Goal: Task Accomplishment & Management: Manage account settings

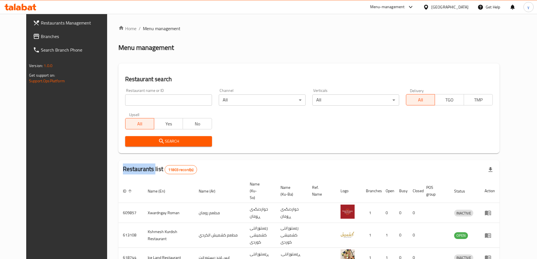
click at [59, 34] on div at bounding box center [268, 129] width 537 height 259
drag, startPoint x: 0, startPoint y: 0, endPoint x: 59, endPoint y: 34, distance: 67.8
click at [59, 34] on span "Branches" at bounding box center [76, 36] width 70 height 7
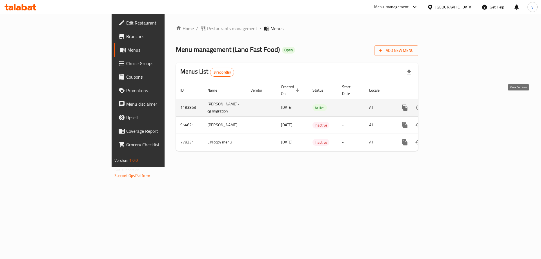
click at [453, 103] on link "enhanced table" at bounding box center [446, 108] width 14 height 14
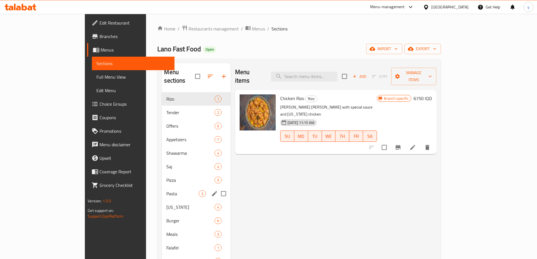
scroll to position [56, 0]
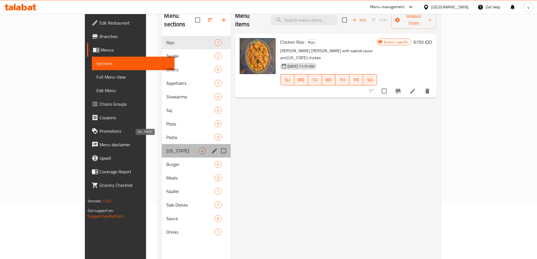
click at [166, 147] on span "[US_STATE]" at bounding box center [182, 150] width 32 height 7
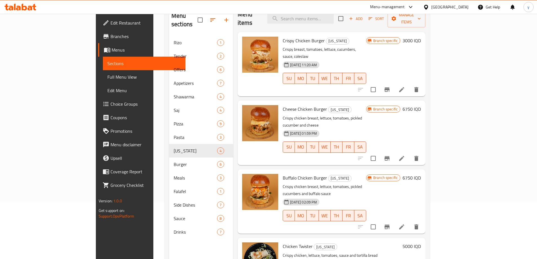
scroll to position [79, 0]
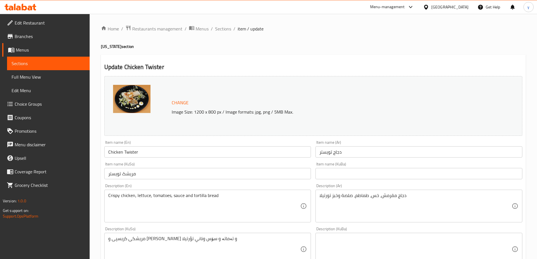
scroll to position [113, 0]
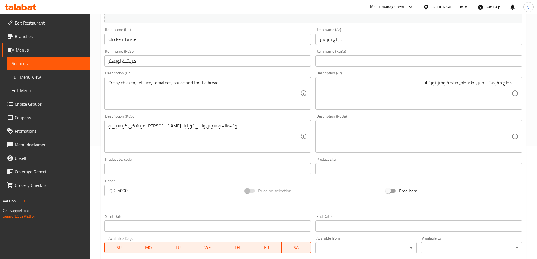
click at [267, 123] on div "مریشکی کریسپی و [PERSON_NAME] و تەماتە و سۆس وناني تؤرتيلا Description (KuSo)" at bounding box center [207, 136] width 207 height 33
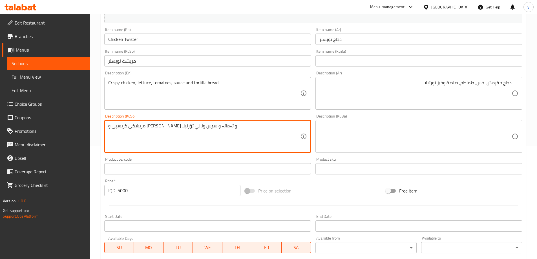
click at [266, 127] on textarea "مریشکی کریسپی و [PERSON_NAME] و تەماتە و سۆس وناني تؤرتيلا" at bounding box center [204, 136] width 192 height 27
click at [223, 56] on input "مریشک تویستر" at bounding box center [207, 60] width 207 height 11
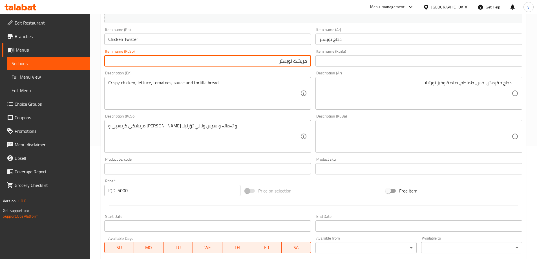
click at [295, 61] on input "مریشک تویستر" at bounding box center [207, 60] width 207 height 11
click at [291, 63] on input "مریشک تویستر" at bounding box center [207, 60] width 207 height 11
click at [292, 62] on input "مریشک تویستر" at bounding box center [207, 60] width 207 height 11
type input "مریشکی تویستەر"
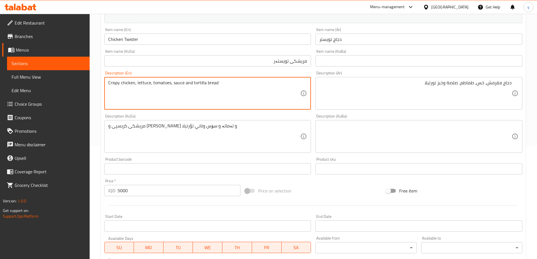
click at [289, 91] on textarea "Crispy chicken, lettuce, tomatoes, sauce and tortilla bread" at bounding box center [204, 93] width 192 height 27
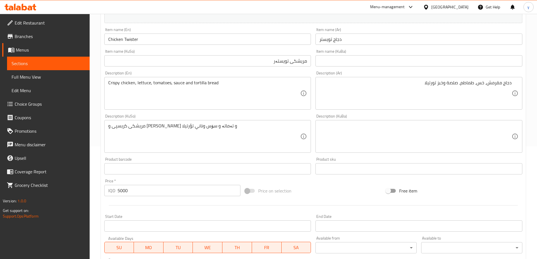
click at [268, 121] on div "مریشکی کریسپی و [PERSON_NAME] و تەماتە و سۆس وناني تؤرتيلا Description (KuSo)" at bounding box center [207, 136] width 207 height 33
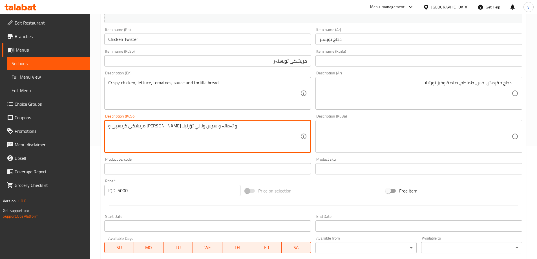
click at [268, 122] on div "مریشکی کریسپی و [PERSON_NAME] و تەماتە و سۆس وناني تؤرتيلا Description (KuSo)" at bounding box center [207, 136] width 207 height 33
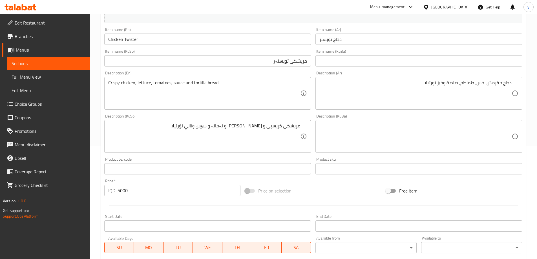
click at [268, 122] on div "مریشکی کریسپی و [PERSON_NAME] و تەماتە و سۆس وناني تؤرتيلا Description (KuSo)" at bounding box center [207, 136] width 207 height 33
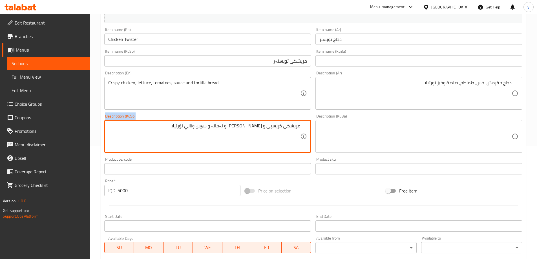
click at [268, 122] on div "مریشکی کریسپی و [PERSON_NAME] و تەماتە و سۆس وناني تؤرتيلا Description (KuSo)" at bounding box center [207, 136] width 207 height 33
click at [272, 127] on textarea "مریشکی کریسپی و [PERSON_NAME] و تەماتە و سۆس وناني تؤرتيلا" at bounding box center [204, 136] width 192 height 27
type textarea "مریشکی کریسپی، [PERSON_NAME]، تەماتە، سۆس و نانی تۆرتێلا"
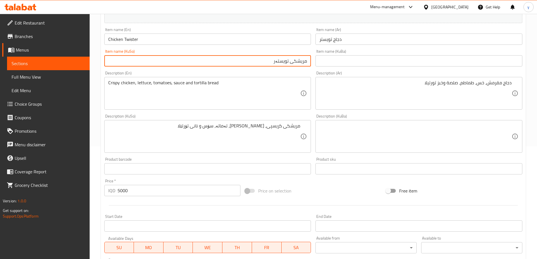
click at [262, 63] on input "مریشکی تویستەر" at bounding box center [207, 60] width 207 height 11
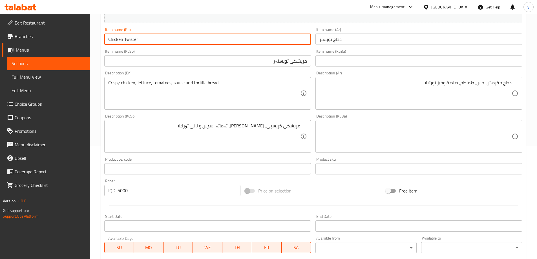
click at [226, 37] on input "Chicken Twister" at bounding box center [207, 39] width 207 height 11
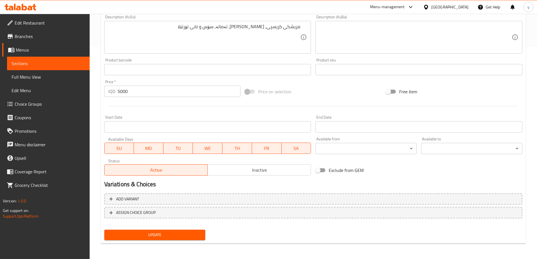
scroll to position [212, 0]
click at [171, 230] on button "Update" at bounding box center [154, 235] width 101 height 10
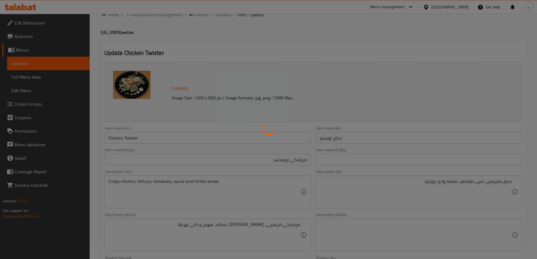
scroll to position [0, 0]
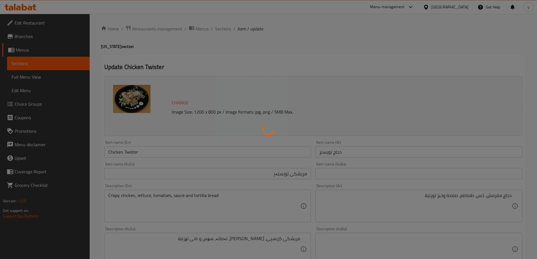
click at [175, 155] on div at bounding box center [268, 129] width 537 height 259
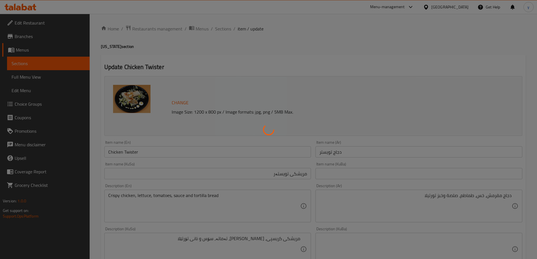
click at [176, 153] on div at bounding box center [268, 129] width 537 height 259
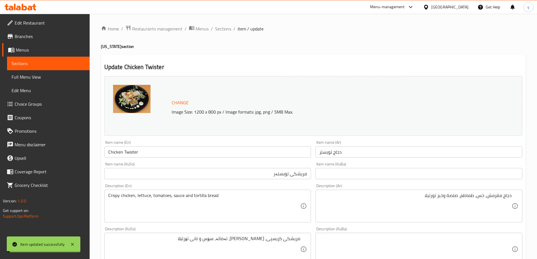
click at [176, 153] on input "Chicken Twister" at bounding box center [207, 151] width 207 height 11
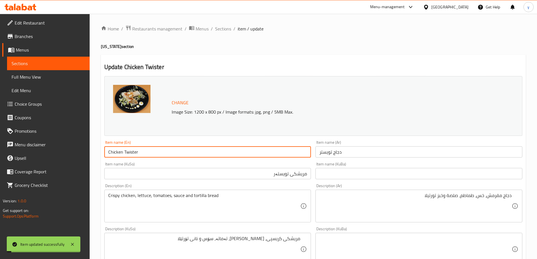
click at [176, 153] on input "Chicken Twister" at bounding box center [207, 151] width 207 height 11
click at [42, 75] on span "Full Menu View" at bounding box center [49, 77] width 74 height 7
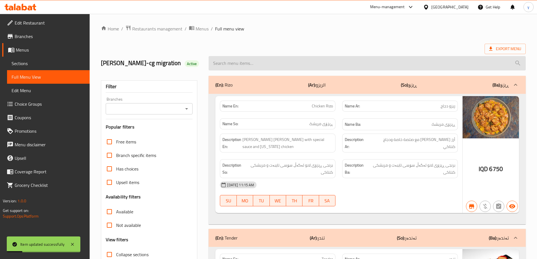
click at [239, 65] on input "search" at bounding box center [367, 63] width 317 height 14
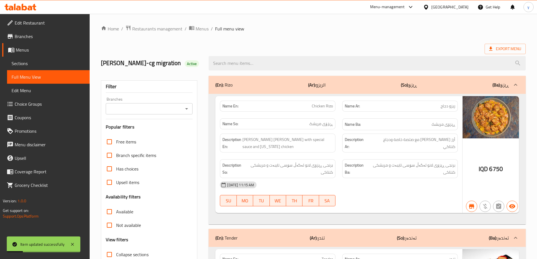
paste input "Chicken Twister"
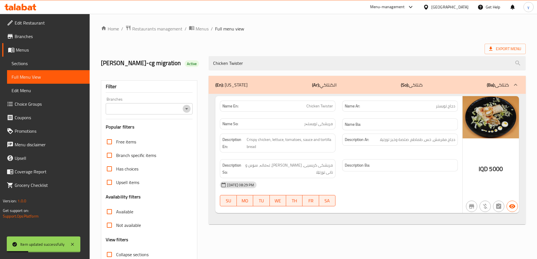
click at [190, 109] on icon "Open" at bounding box center [186, 108] width 7 height 7
type input "Chicken Twister"
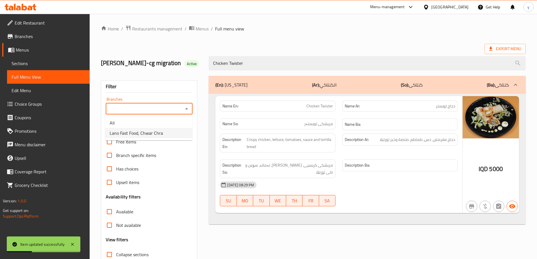
click at [158, 130] on span "Lano Fast Food, Chwar Chra" at bounding box center [136, 133] width 53 height 7
type input "Lano Fast Food, Chwar Chra"
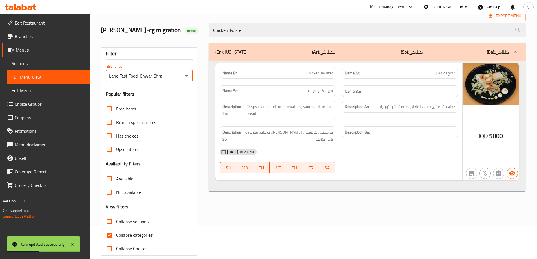
scroll to position [41, 0]
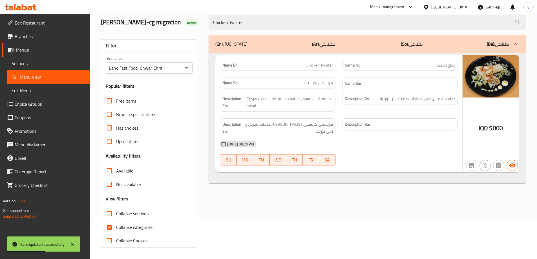
click at [116, 226] on span "Collapse categories" at bounding box center [134, 227] width 36 height 7
click at [116, 226] on input "Collapse categories" at bounding box center [110, 227] width 14 height 14
checkbox input "false"
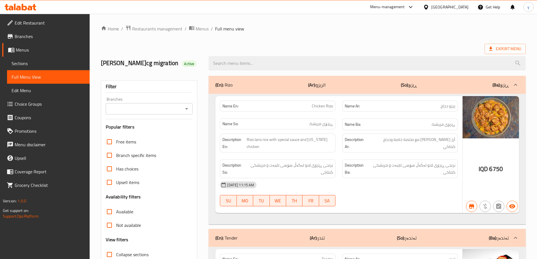
click at [266, 65] on input "search" at bounding box center [367, 63] width 317 height 14
paste input "Chicken Twister"
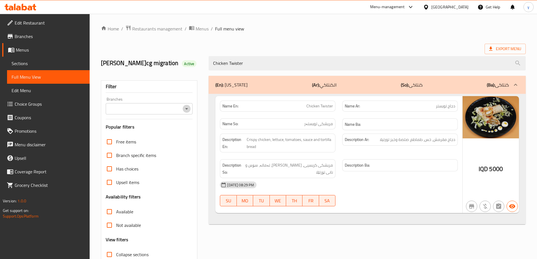
click at [189, 110] on icon "Open" at bounding box center [186, 108] width 7 height 7
type input "Chicken Twister"
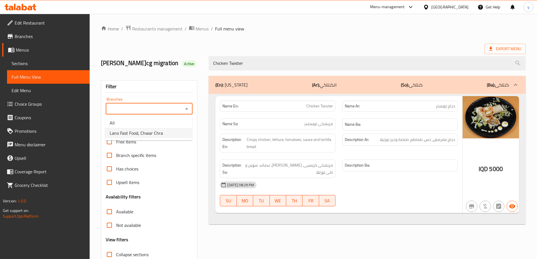
click at [174, 134] on li "Lano Fast Food, Chwar Chra" at bounding box center [148, 133] width 87 height 10
type input "Lano Fast Food, Chwar Chra"
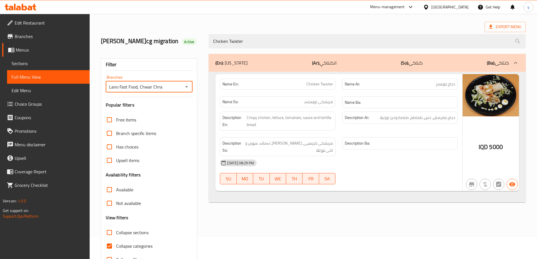
scroll to position [41, 0]
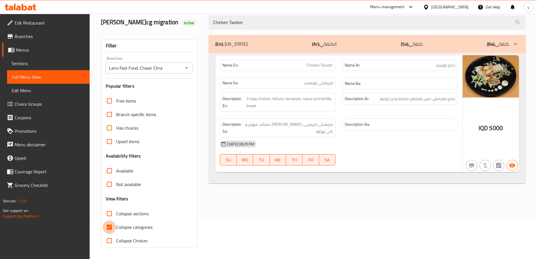
click at [109, 231] on input "Collapse categories" at bounding box center [110, 227] width 14 height 14
checkbox input "false"
